Goal: Navigation & Orientation: Understand site structure

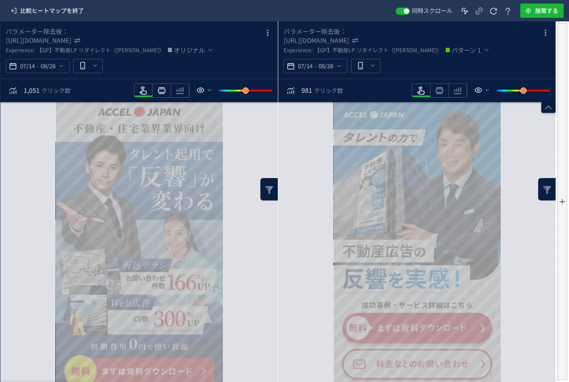
click at [161, 90] on icon "heatmap-toolbar" at bounding box center [161, 90] width 11 height 11
click at [442, 91] on use "heatmap-toolbar" at bounding box center [440, 90] width 8 height 7
click at [142, 89] on icon "heatmap-toolbar" at bounding box center [143, 90] width 11 height 11
drag, startPoint x: 418, startPoint y: 94, endPoint x: 409, endPoint y: 97, distance: 9.3
click at [418, 94] on icon "heatmap-toolbar" at bounding box center [421, 90] width 11 height 11
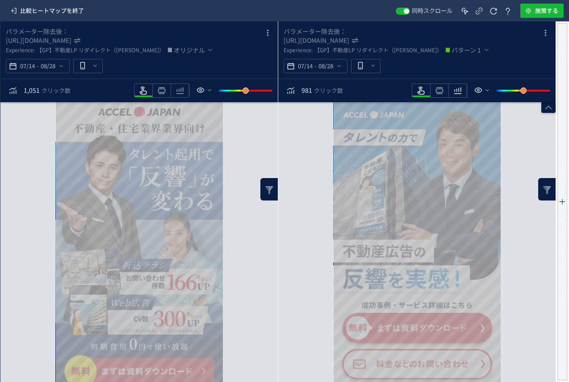
click at [458, 91] on icon "heatmap-toolbar" at bounding box center [457, 90] width 11 height 11
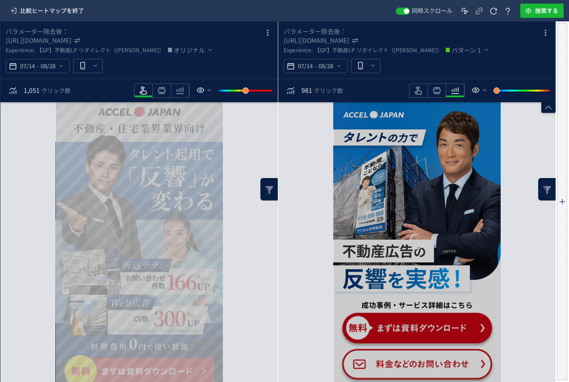
click at [188, 92] on div "heatmap-toolbar" at bounding box center [180, 90] width 19 height 14
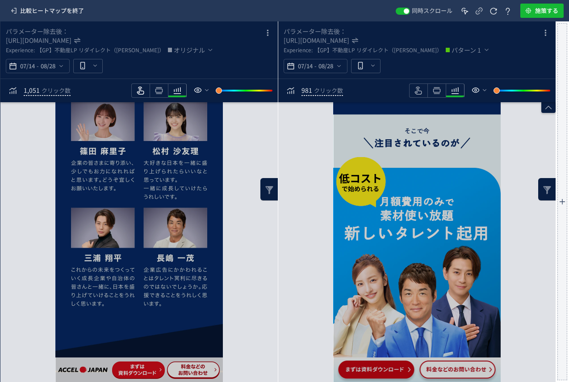
click at [141, 91] on icon "heatmap-toolbar" at bounding box center [140, 90] width 11 height 11
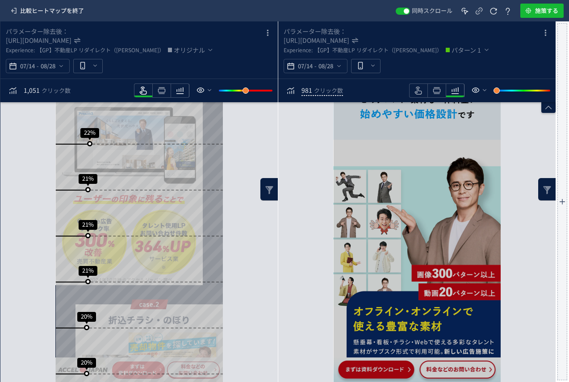
click at [185, 93] on div "heatmap-toolbar" at bounding box center [180, 90] width 19 height 14
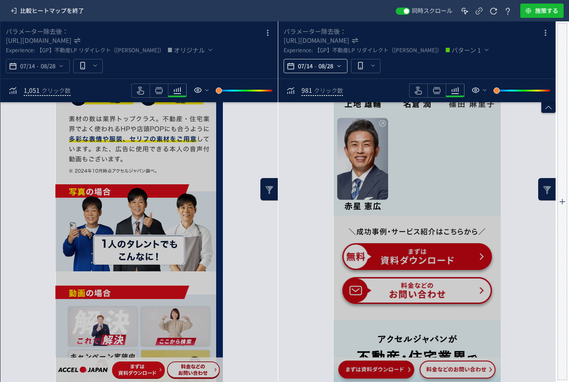
click at [314, 67] on span "-" at bounding box center [315, 66] width 2 height 18
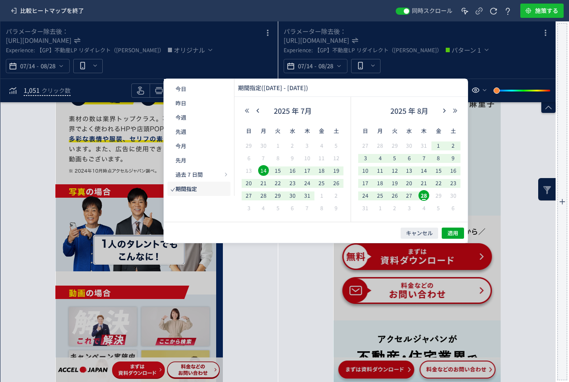
click at [514, 156] on div "要素分析へ →" at bounding box center [416, 242] width 277 height 280
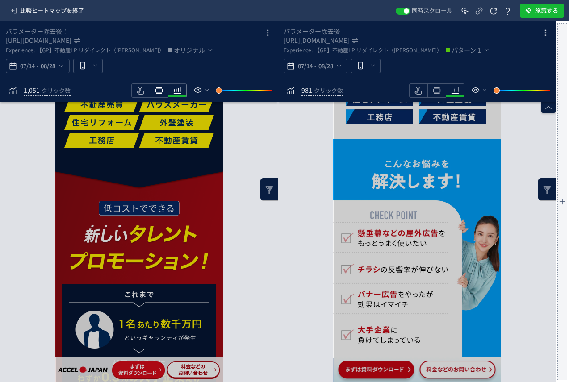
click at [158, 91] on icon "heatmap-toolbar" at bounding box center [159, 90] width 11 height 11
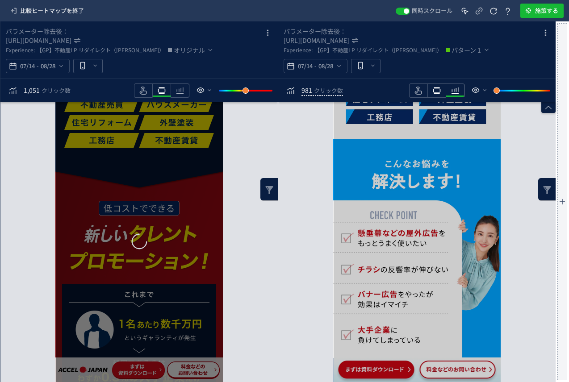
click at [444, 89] on div "heatmap-toolbar" at bounding box center [436, 90] width 18 height 14
